Goal: Understand process/instructions

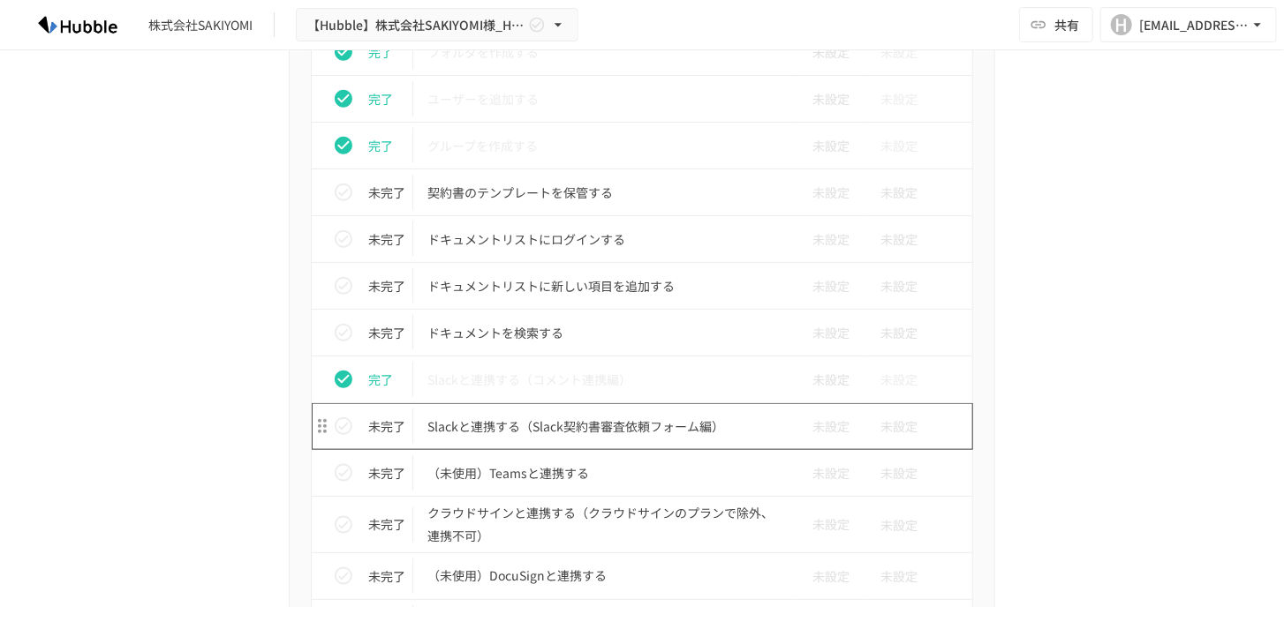
scroll to position [798, 0]
click at [569, 424] on p "Slackと連携する（Slack契約書審査依頼フォーム編）" at bounding box center [604, 427] width 355 height 22
click at [563, 424] on p "Slackと連携する（Slack契約書審査依頼フォーム編）" at bounding box center [604, 427] width 355 height 22
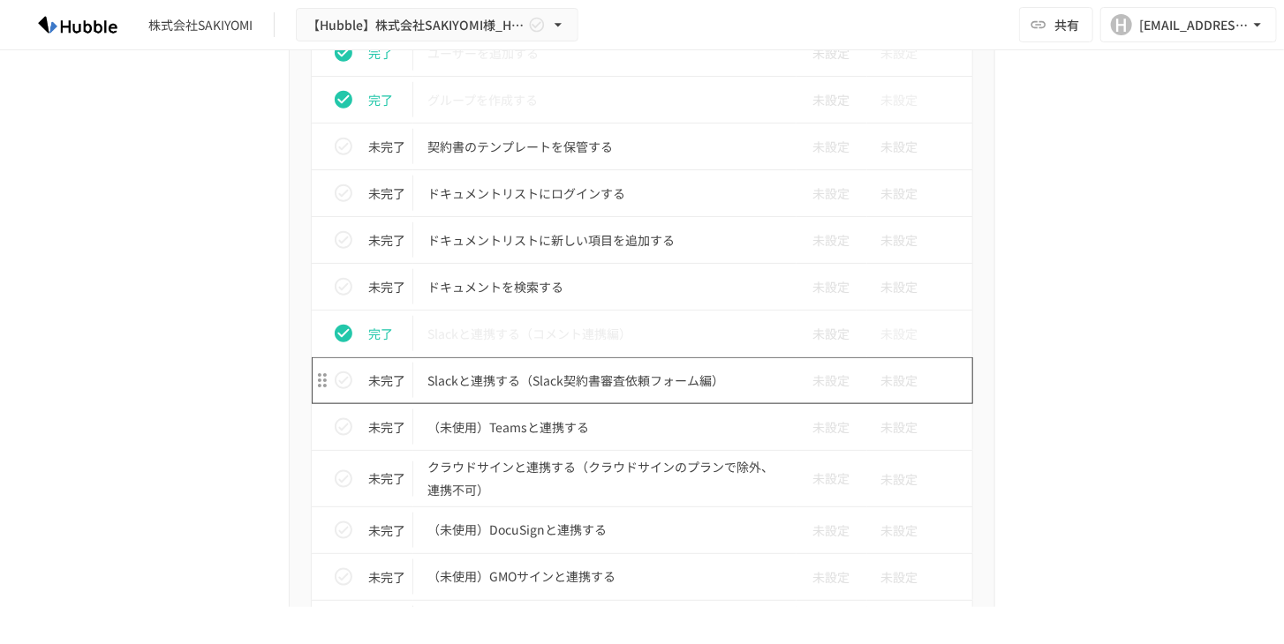
click at [459, 379] on p "Slackと連携する（Slack契約書審査依頼フォーム編）" at bounding box center [604, 381] width 355 height 22
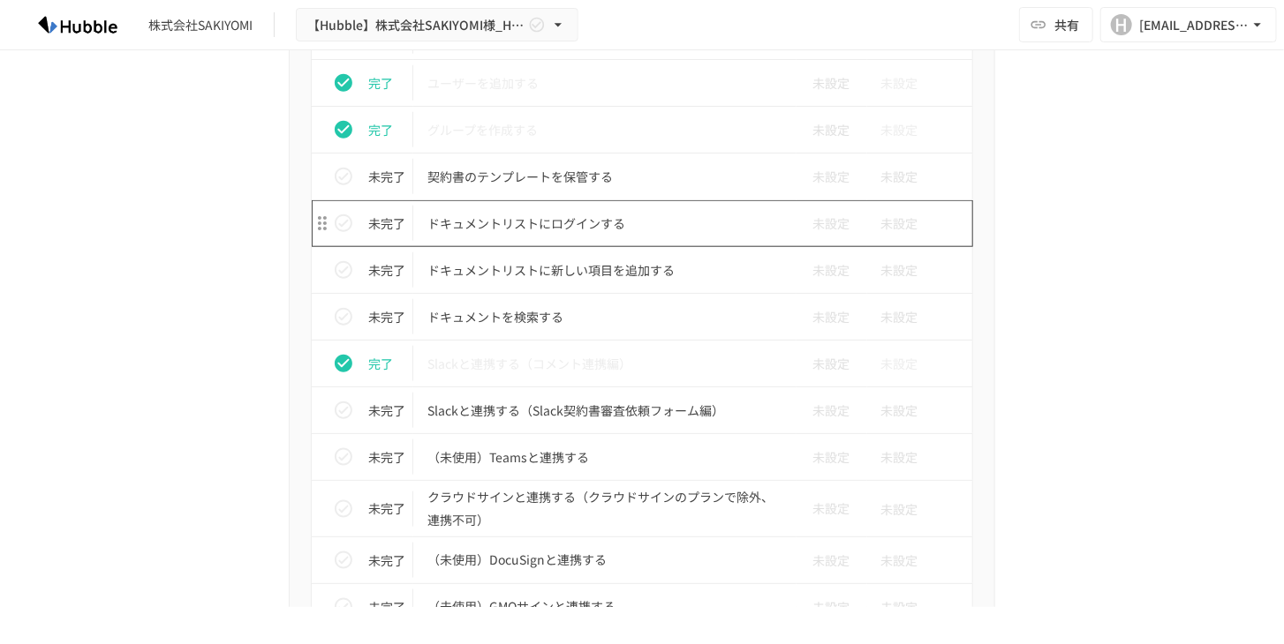
scroll to position [816, 0]
click at [427, 413] on p "Slackと連携する（Slack契約書審査依頼フォーム編）" at bounding box center [604, 409] width 355 height 22
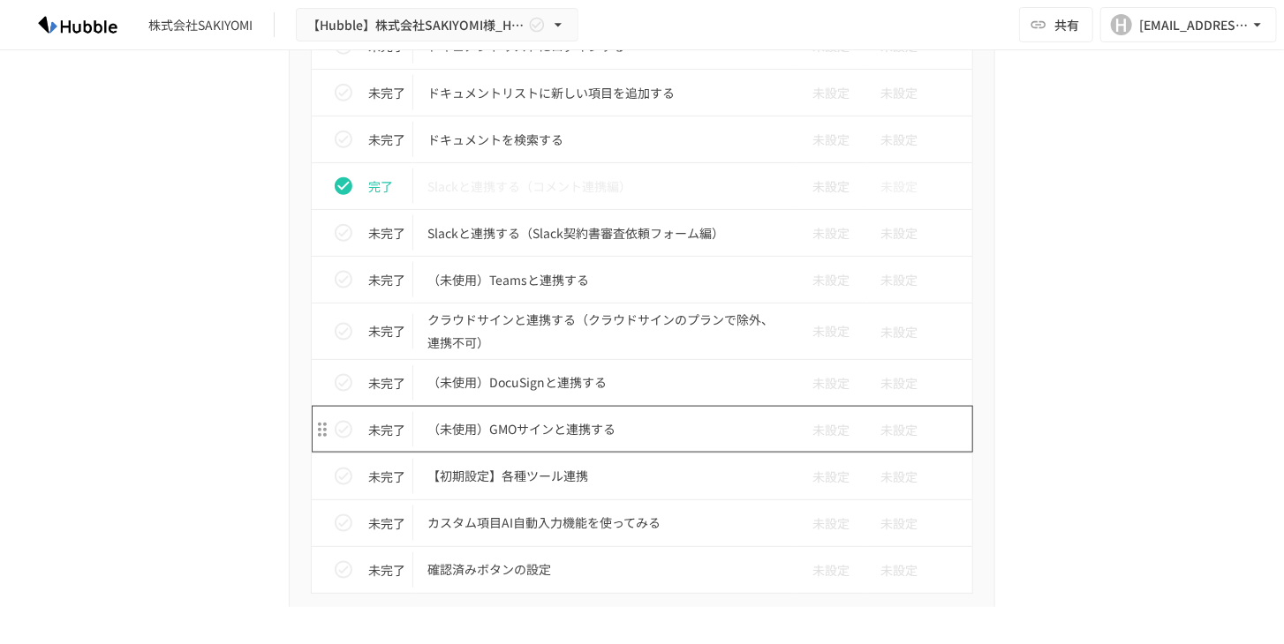
scroll to position [991, 0]
click at [446, 231] on p "Slackと連携する（Slack契約書審査依頼フォーム編）" at bounding box center [604, 233] width 355 height 22
click at [459, 244] on td "Slackと連携する（Slack契約書審査依頼フォーム編）" at bounding box center [604, 233] width 383 height 47
click at [368, 238] on p "未完了" at bounding box center [386, 232] width 37 height 19
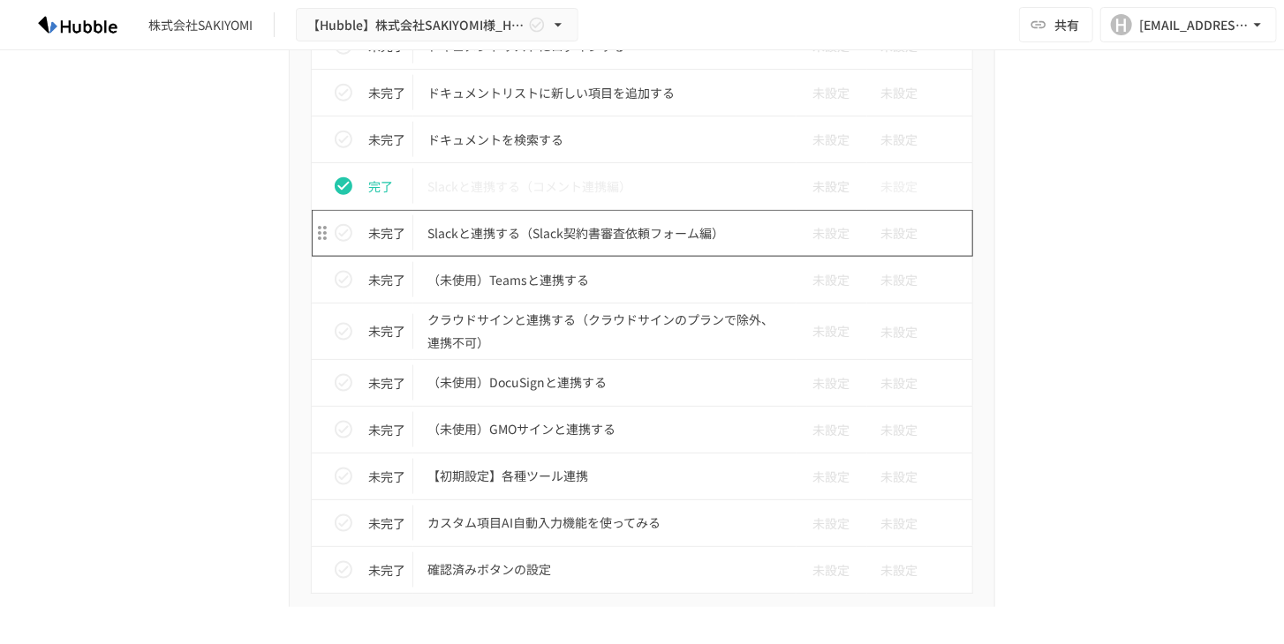
click at [463, 226] on p "Slackと連携する（Slack契約書審査依頼フォーム編）" at bounding box center [604, 233] width 355 height 22
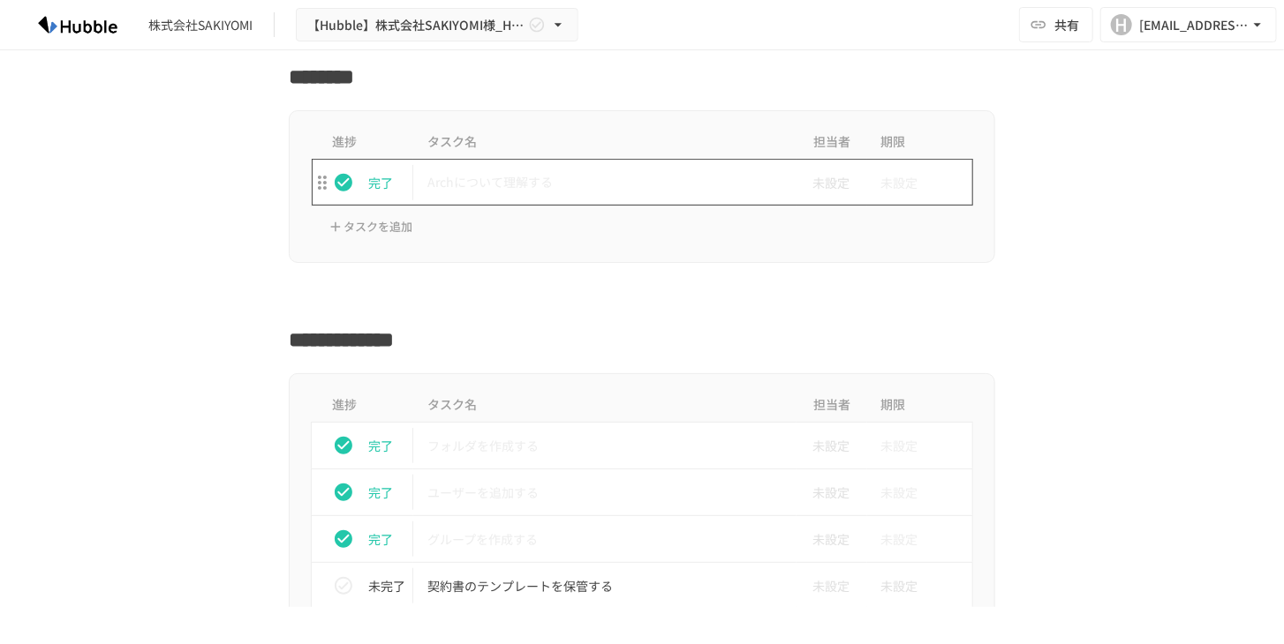
scroll to position [689, 0]
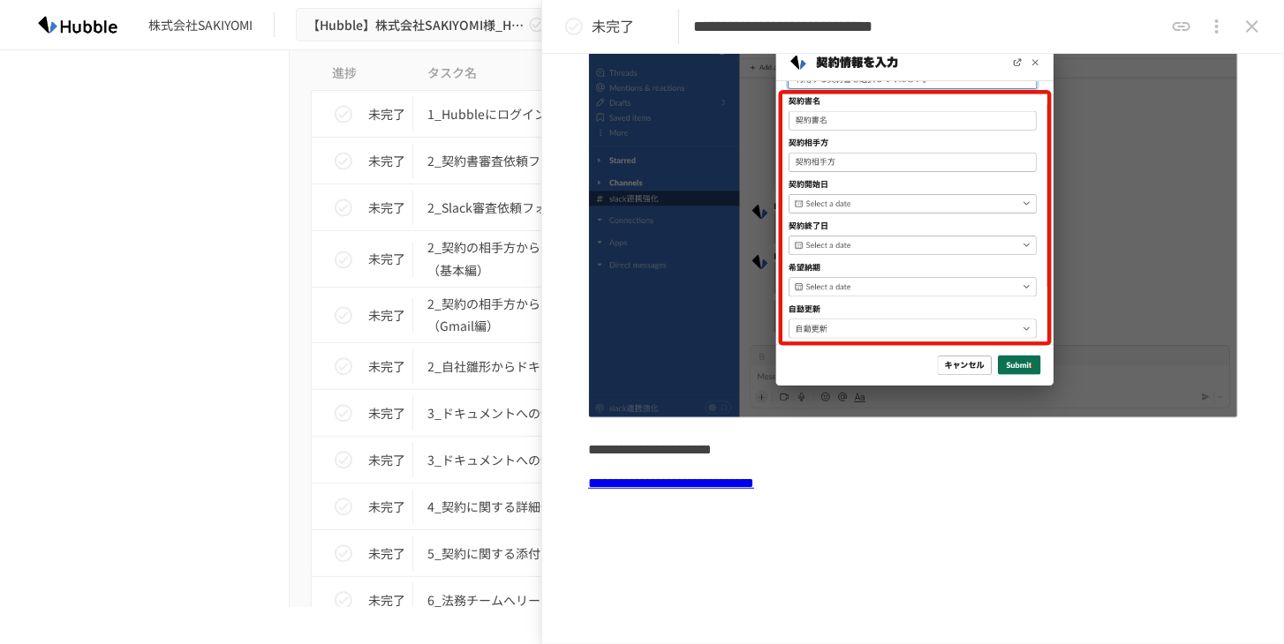
scroll to position [335, 0]
click at [728, 477] on link "**********" at bounding box center [671, 483] width 166 height 13
